Goal: Check status

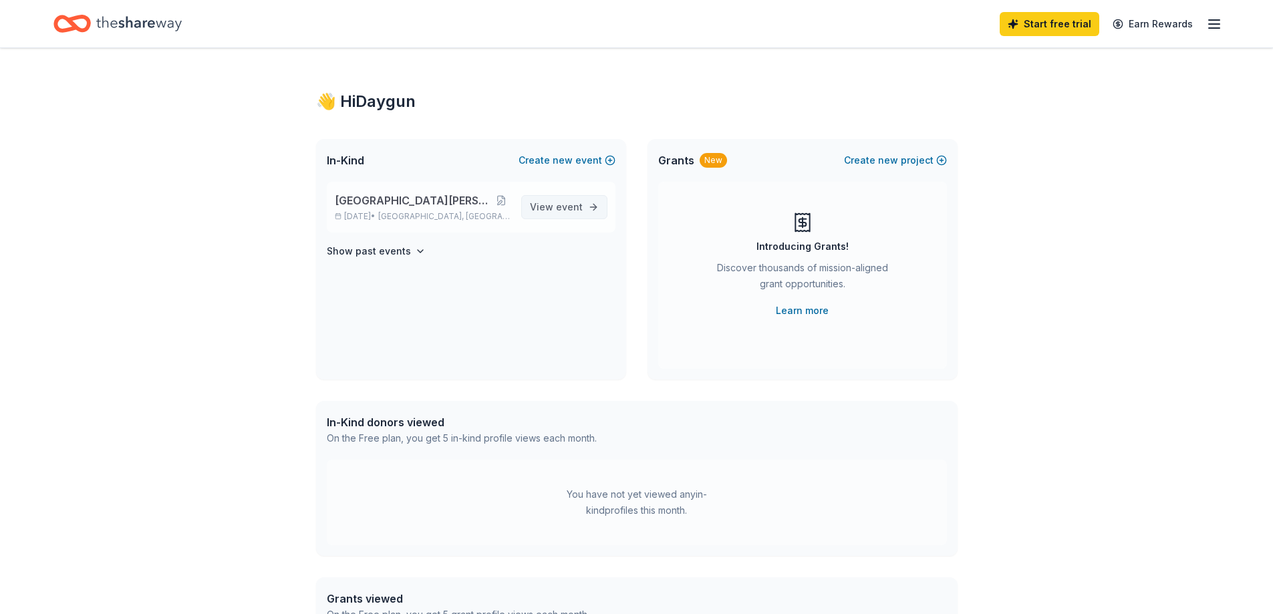
click at [561, 212] on span "event" at bounding box center [569, 206] width 27 height 11
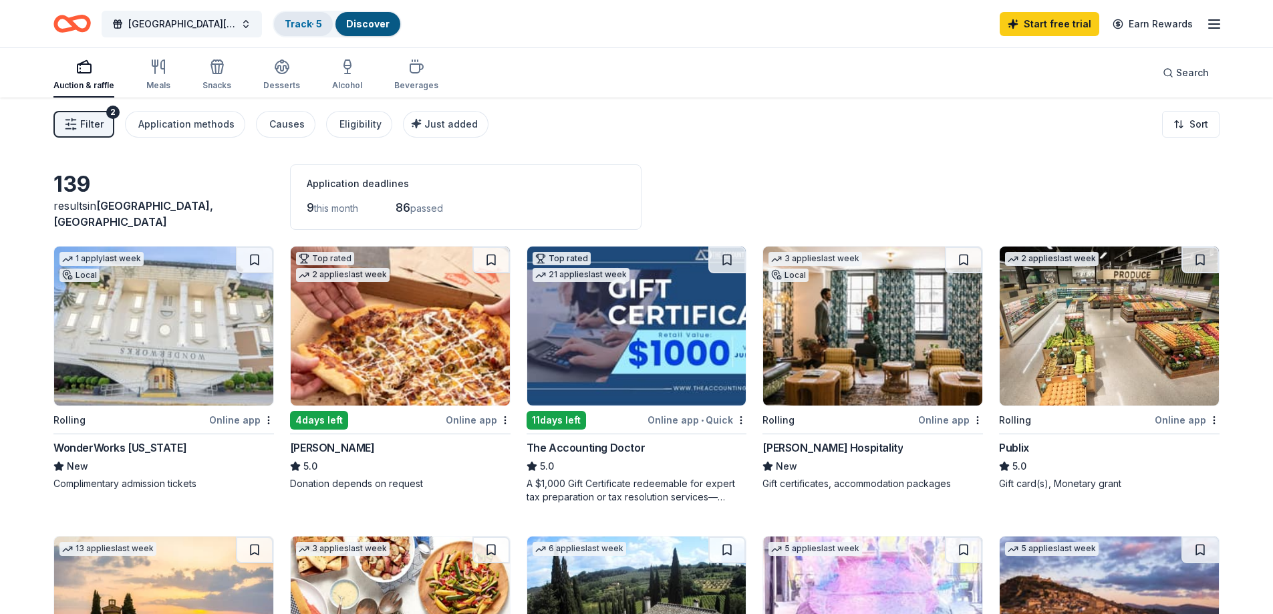
click at [303, 20] on link "Track · 5" at bounding box center [303, 23] width 37 height 11
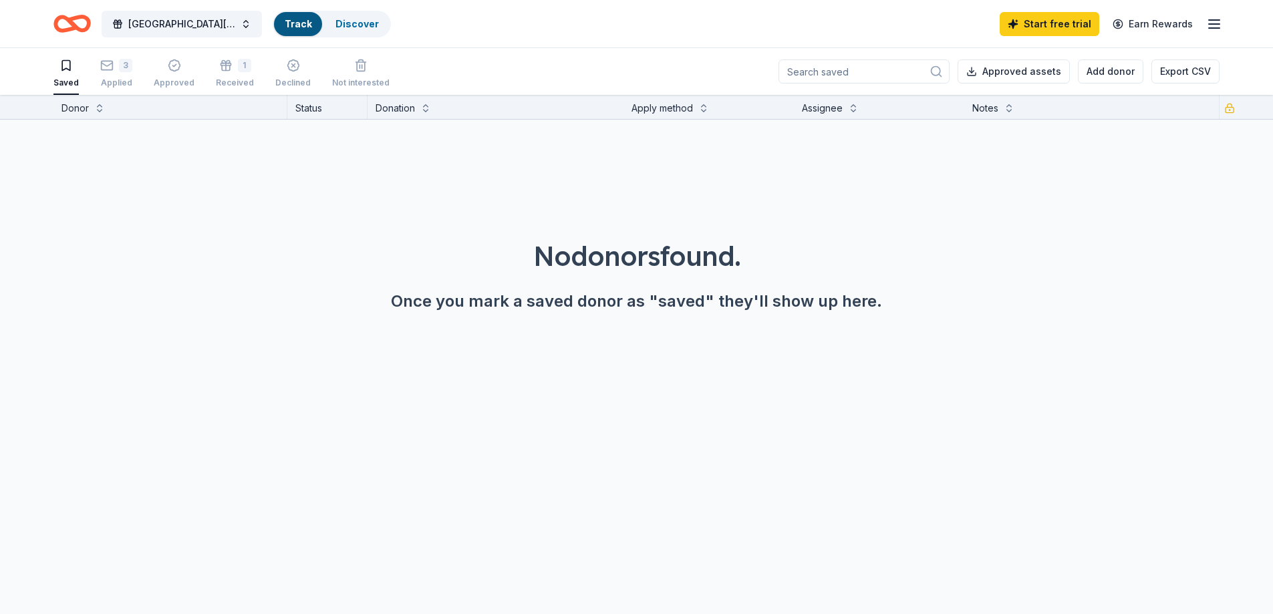
scroll to position [1, 0]
click at [304, 21] on link "Track" at bounding box center [298, 23] width 27 height 11
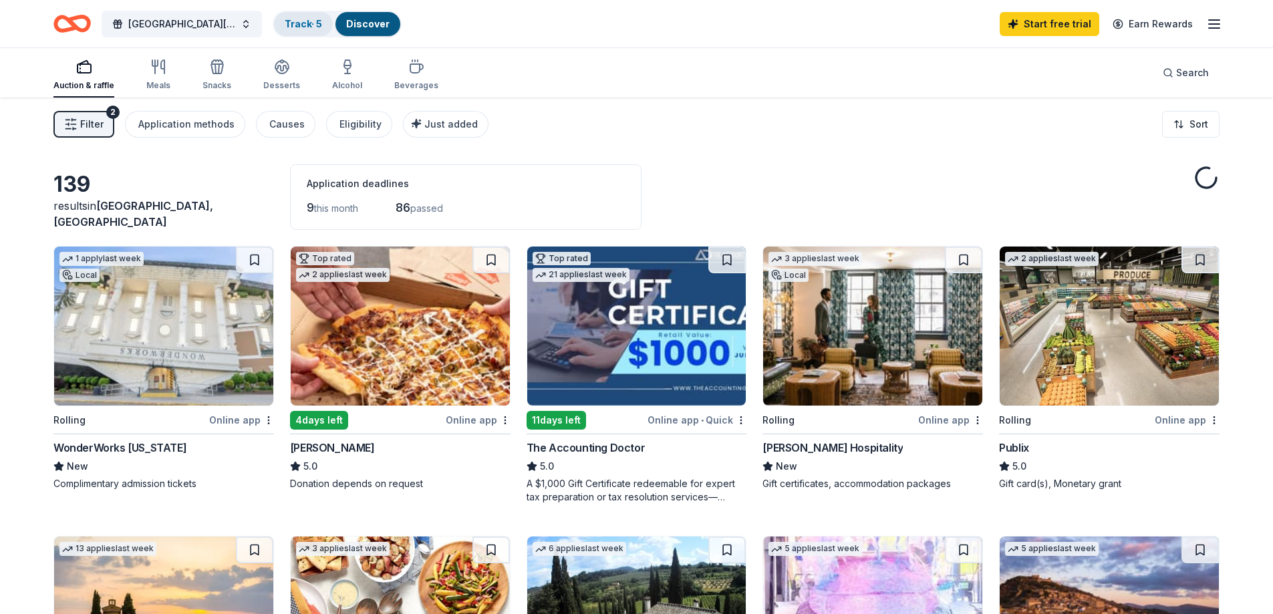
click at [326, 21] on div "Track · 5" at bounding box center [303, 24] width 59 height 24
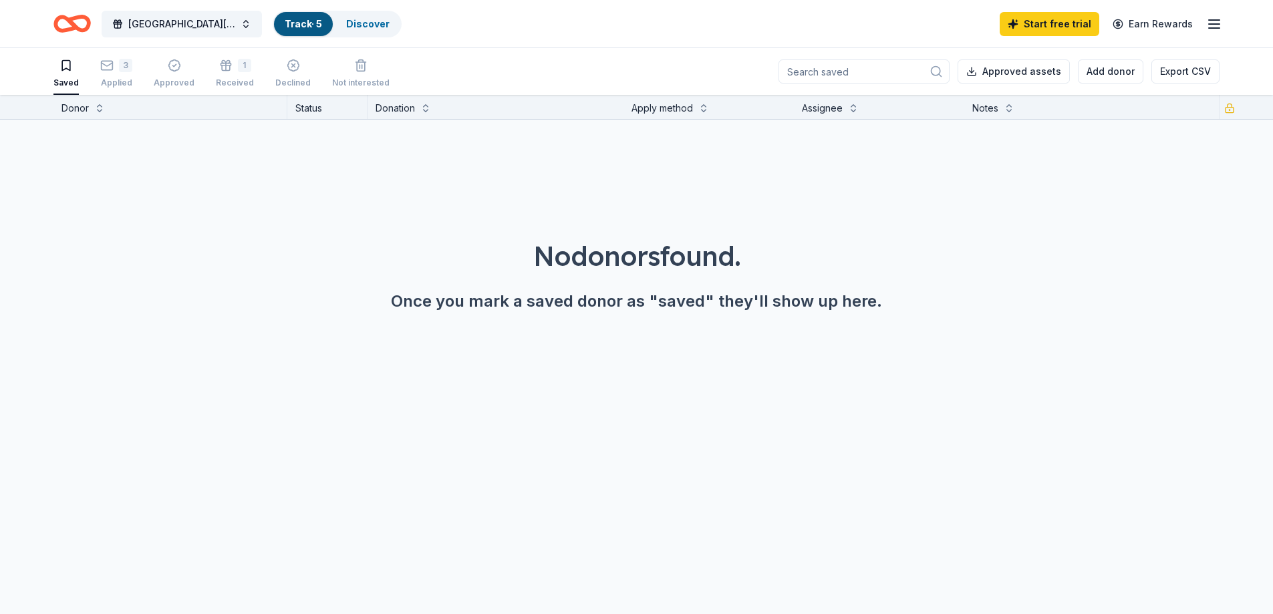
scroll to position [1, 0]
click at [123, 74] on div "3 Applied" at bounding box center [116, 72] width 32 height 29
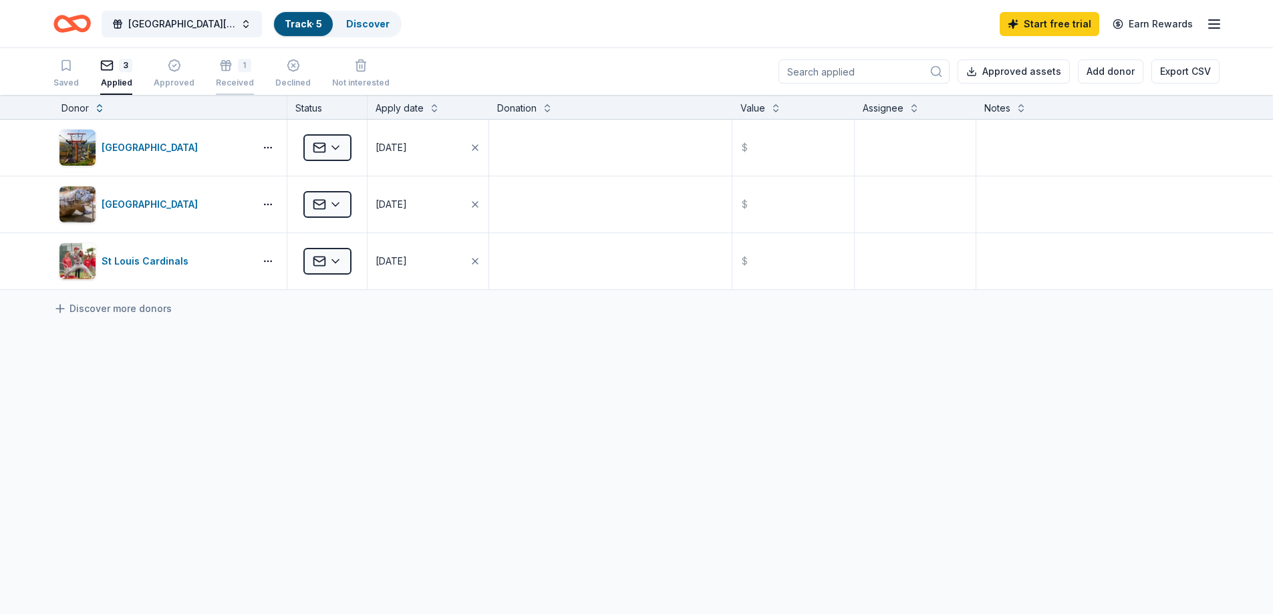
click at [243, 73] on div "1 Received" at bounding box center [235, 73] width 38 height 29
